Goal: Answer question/provide support

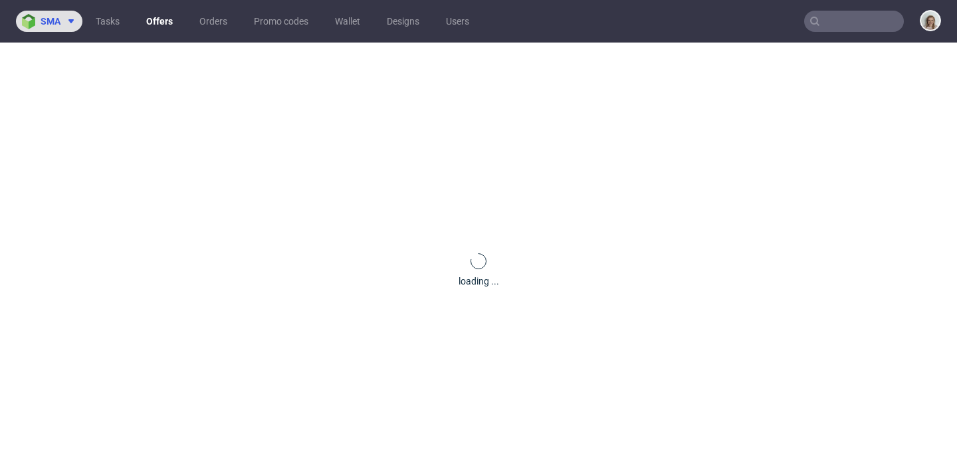
click at [72, 21] on use at bounding box center [70, 21] width 5 height 4
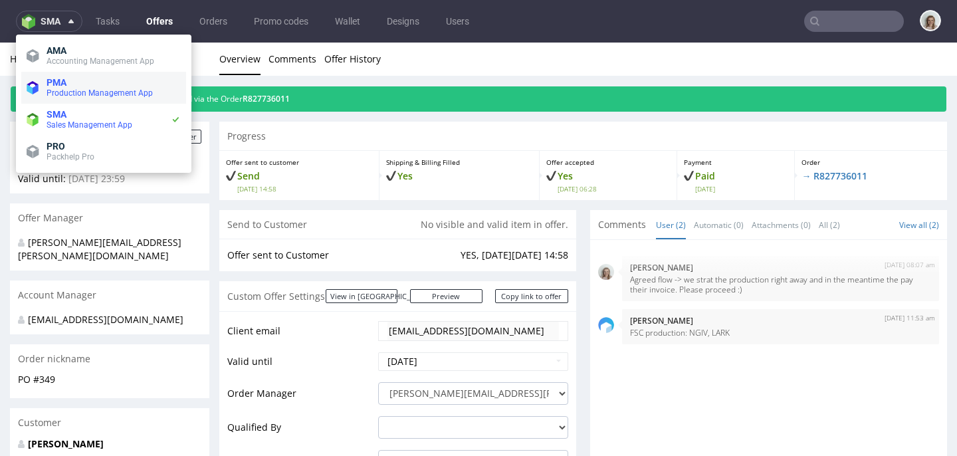
click at [100, 94] on span "Production Management App" at bounding box center [100, 92] width 106 height 9
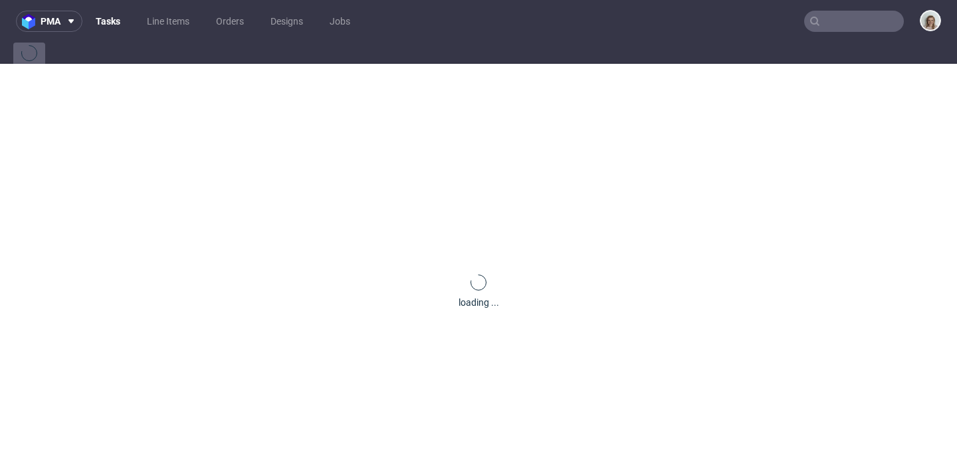
click at [818, 26] on input "text" at bounding box center [854, 21] width 100 height 21
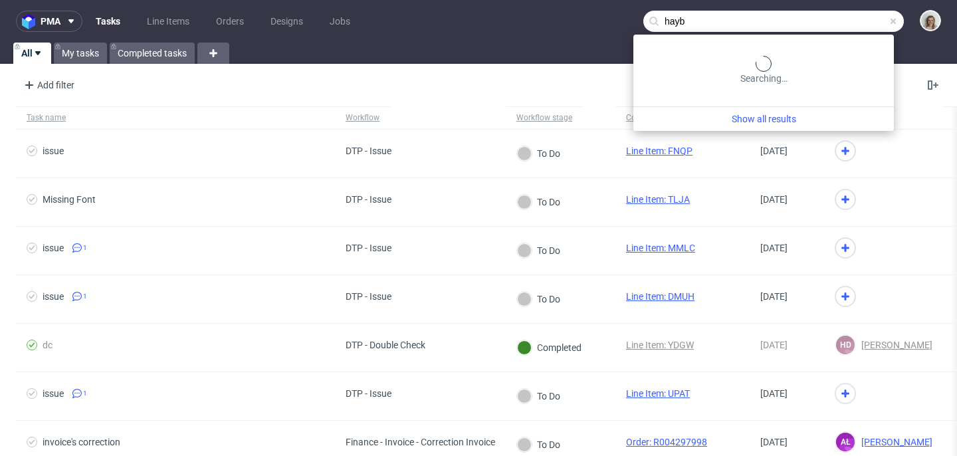
type input "hayb"
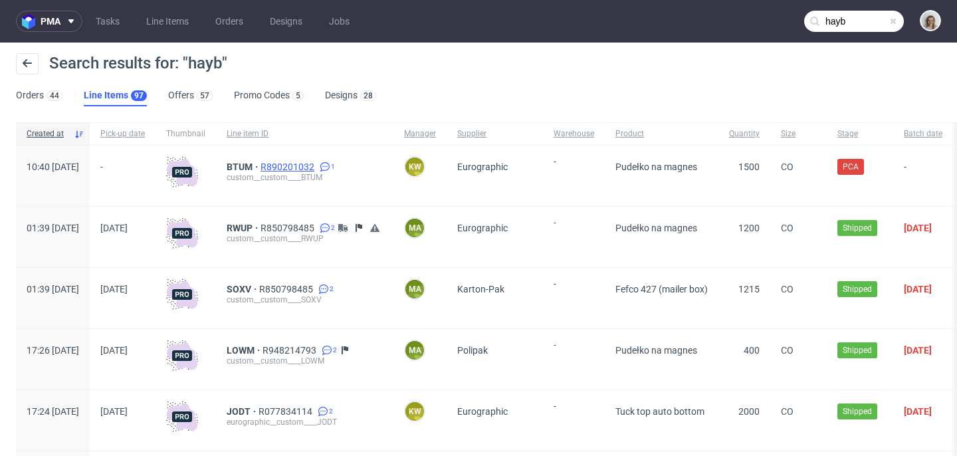
click at [317, 167] on span "R890201032" at bounding box center [288, 166] width 56 height 11
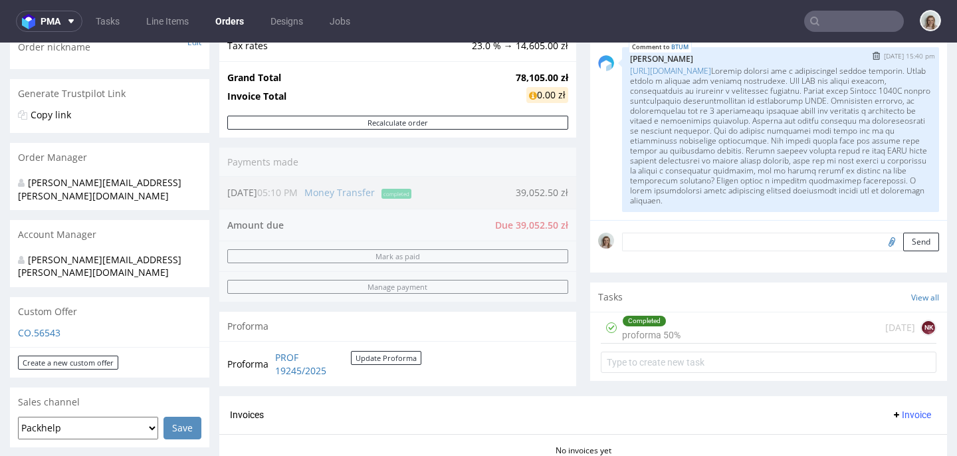
scroll to position [168, 0]
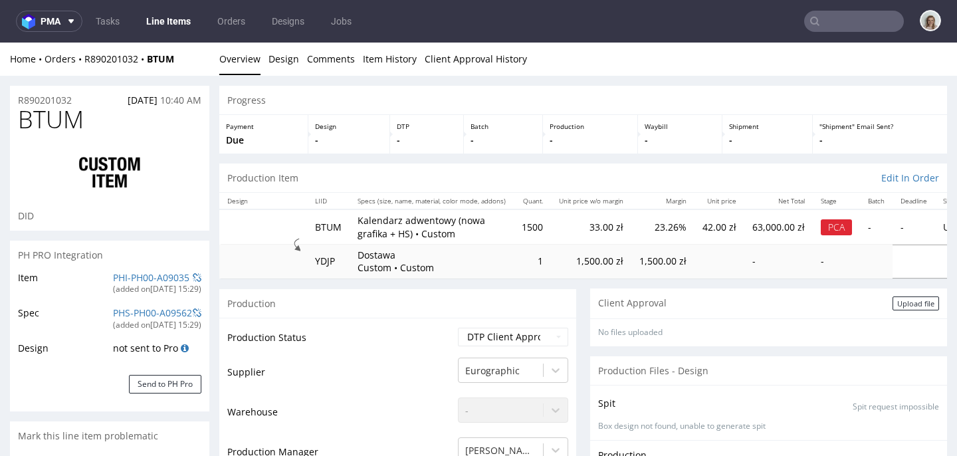
scroll to position [448, 0]
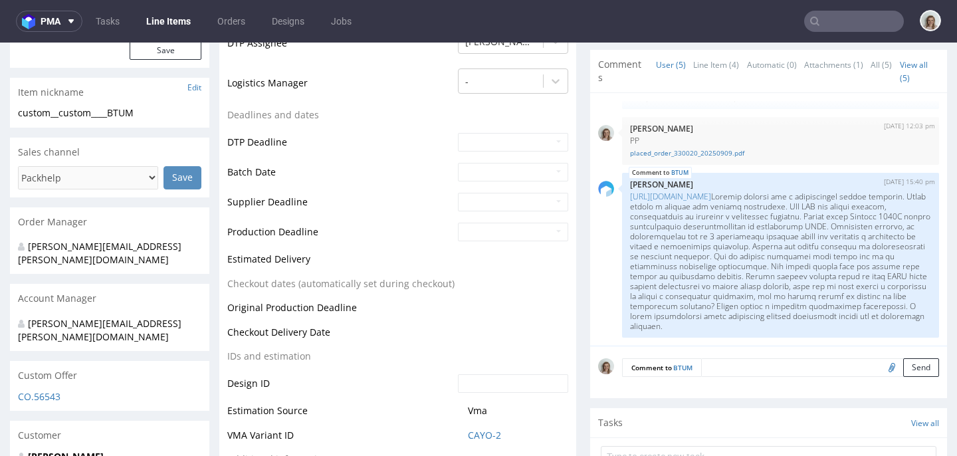
click at [708, 374] on textarea at bounding box center [820, 367] width 238 height 19
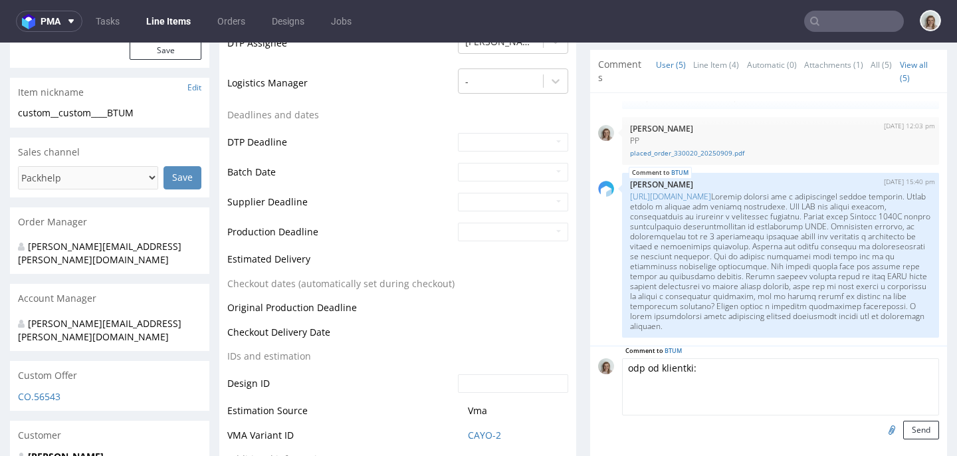
paste textarea "1. Zauważyliśmy również, że ciemnozielone tło na 4 segmentowej pokrywie różni s…"
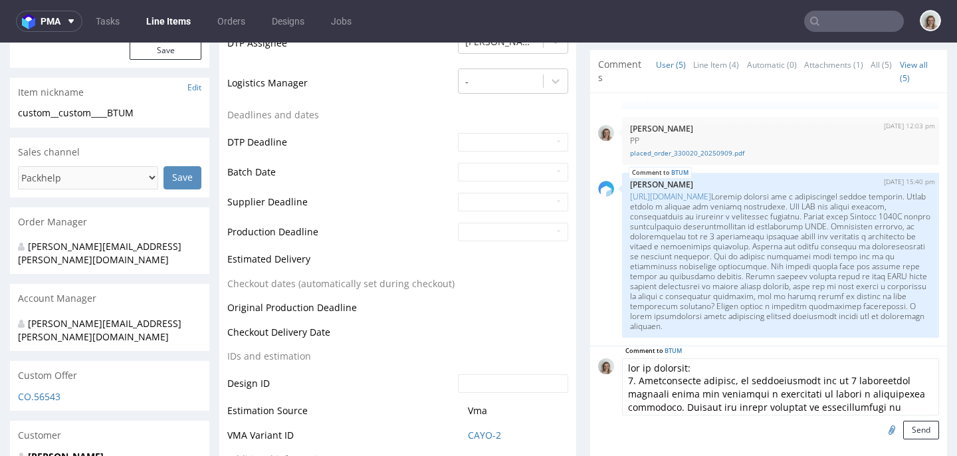
scroll to position [336, 0]
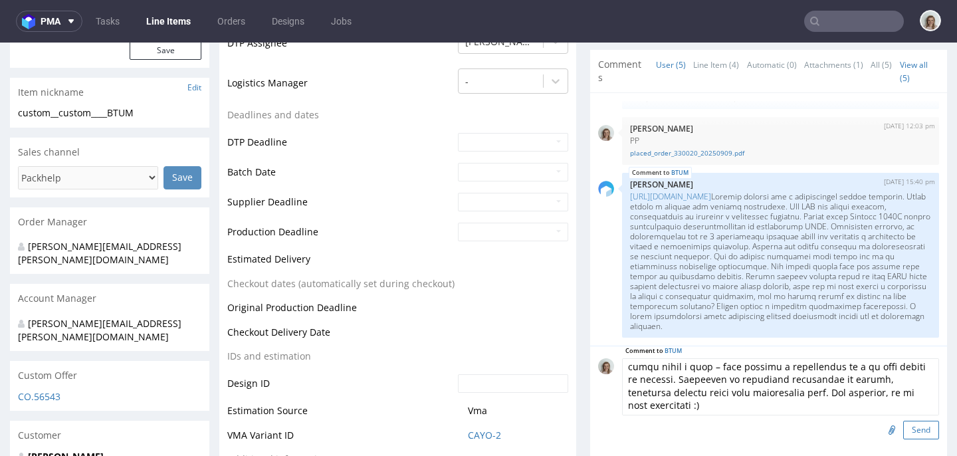
type textarea "odp od klientki: 1. Zauważyliśmy również, że ciemnozielone tło na 4 segmentowej…"
click at [903, 428] on button "Send" at bounding box center [921, 430] width 36 height 19
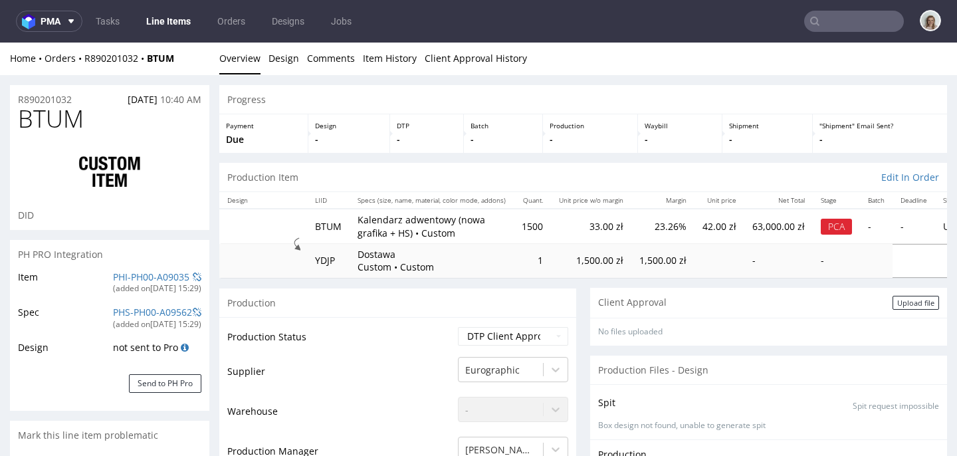
scroll to position [0, 0]
